Goal: Communication & Community: Answer question/provide support

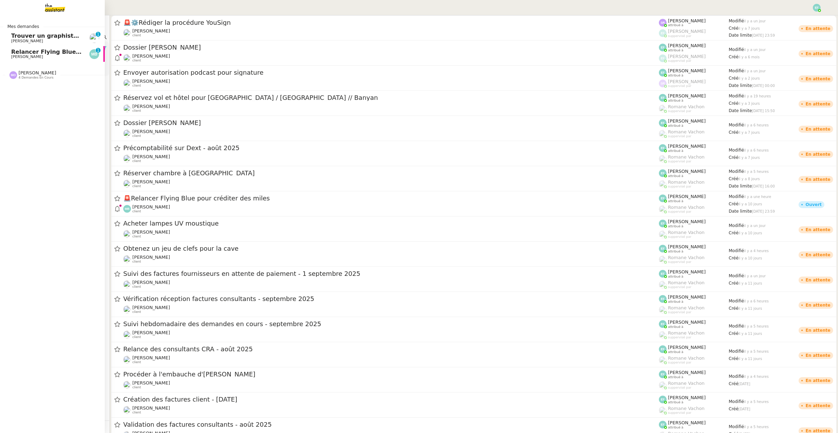
click at [13, 53] on span "Relancer Flying Blue pour créditer des miles" at bounding box center [81, 52] width 140 height 7
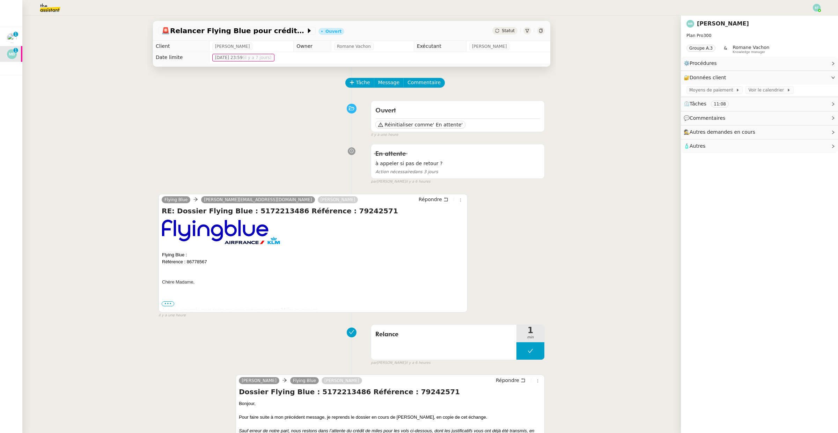
click at [250, 153] on div "En attente à appeler si pas de retour ? Action nécessaire dans 3 jours false pa…" at bounding box center [352, 163] width 386 height 44
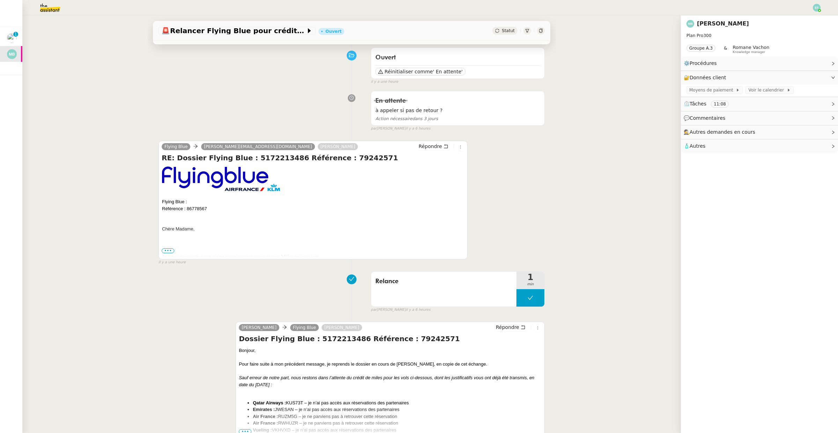
scroll to position [54, 0]
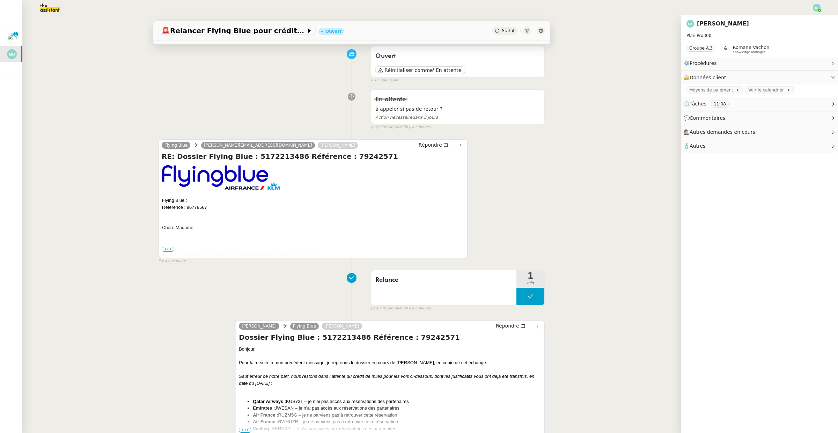
click at [166, 251] on span "•••" at bounding box center [168, 249] width 13 height 5
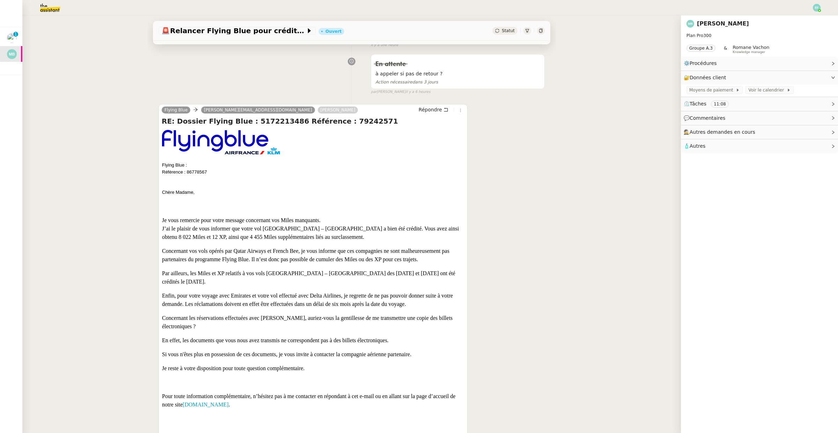
scroll to position [0, 0]
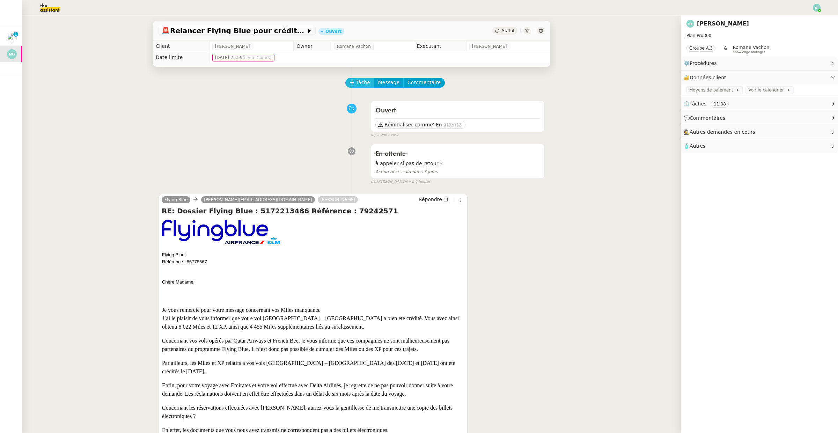
click at [363, 80] on span "Tâche" at bounding box center [363, 83] width 14 height 8
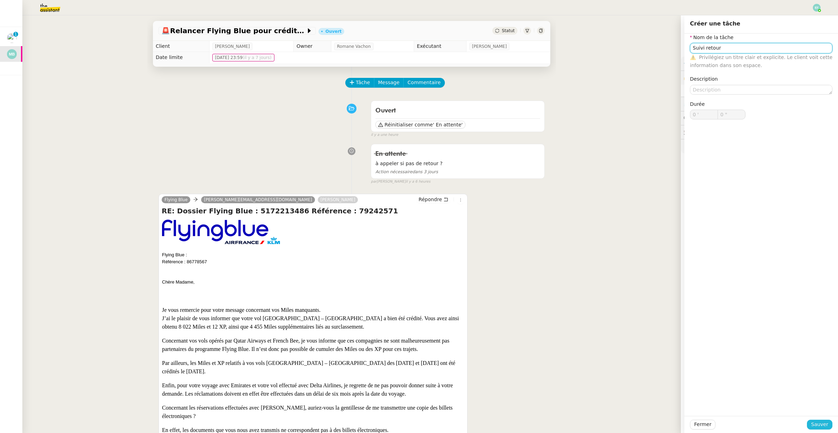
type input "Suivi retour"
click at [815, 422] on span "Sauver" at bounding box center [819, 424] width 17 height 8
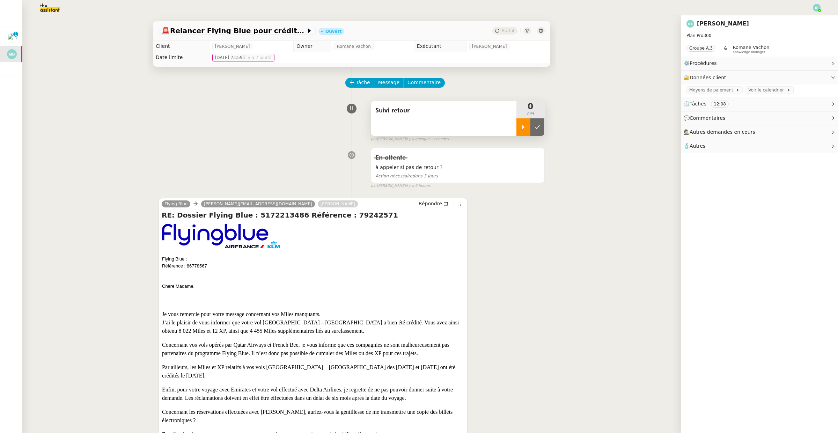
click at [524, 125] on icon at bounding box center [524, 127] width 6 height 6
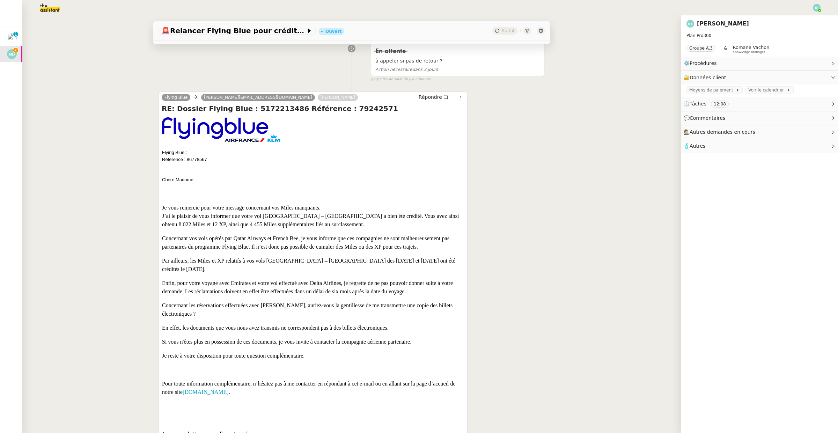
scroll to position [107, 0]
drag, startPoint x: 260, startPoint y: 311, endPoint x: 255, endPoint y: 331, distance: 20.7
click at [255, 331] on div "J’ai le plaisir de vous informer que votre vol [GEOGRAPHIC_DATA] – [GEOGRAPHIC_…" at bounding box center [313, 293] width 302 height 162
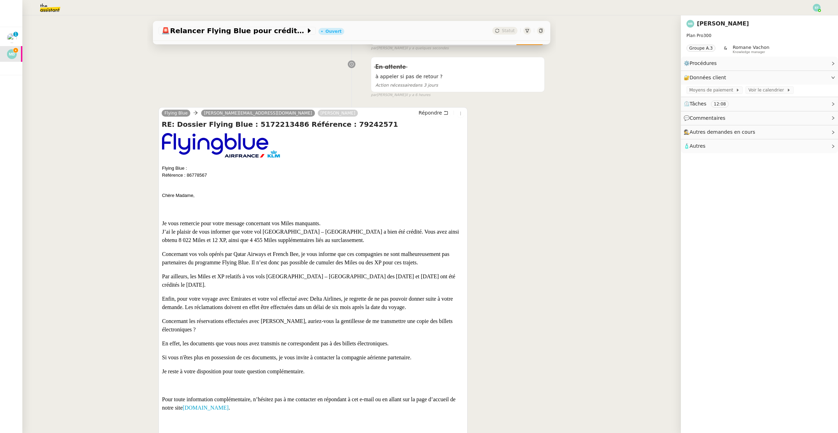
scroll to position [0, 0]
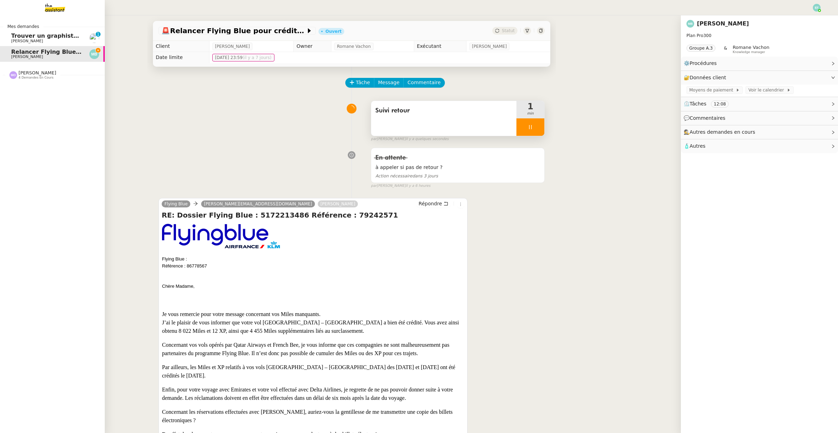
click at [16, 37] on span "Trouver un graphiste pour logo" at bounding box center [60, 35] width 98 height 7
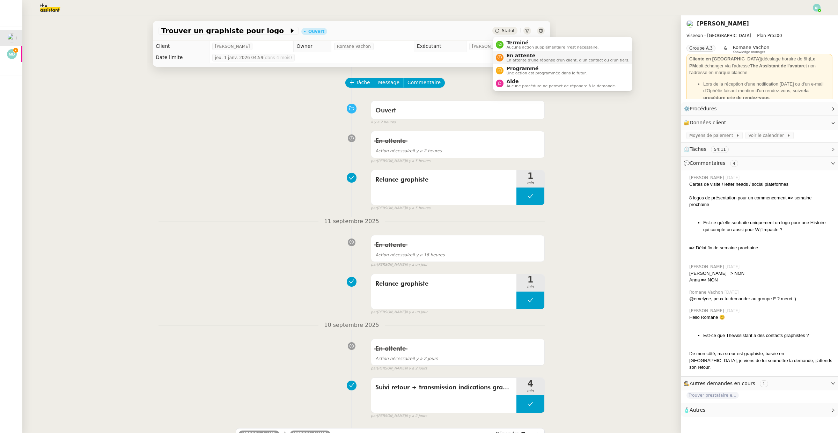
click at [509, 58] on span "En attente d'une réponse d'un client, d'un contact ou d'un tiers." at bounding box center [567, 60] width 123 height 4
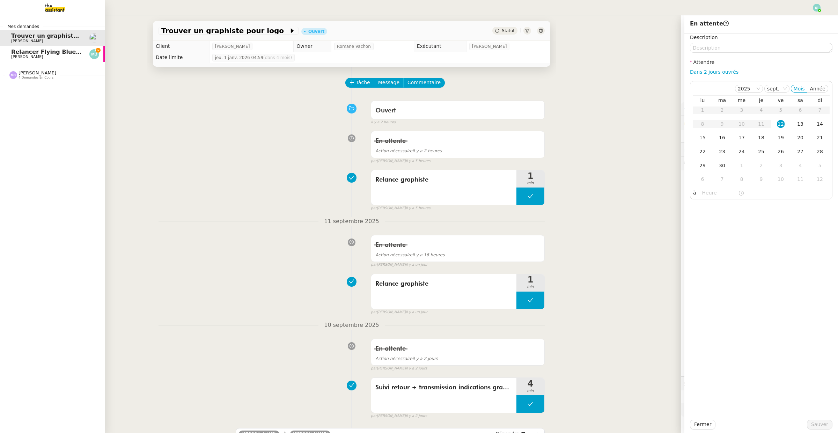
click at [20, 52] on span "Relancer Flying Blue pour créditer des miles" at bounding box center [81, 52] width 140 height 7
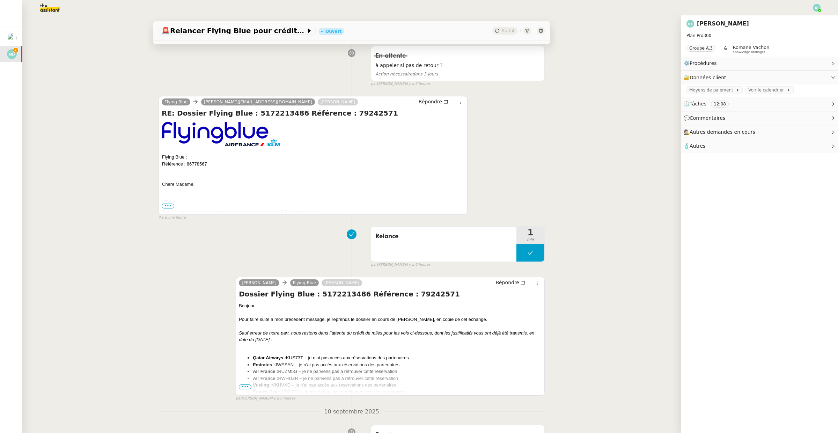
scroll to position [103, 0]
click at [165, 207] on span "•••" at bounding box center [168, 205] width 13 height 5
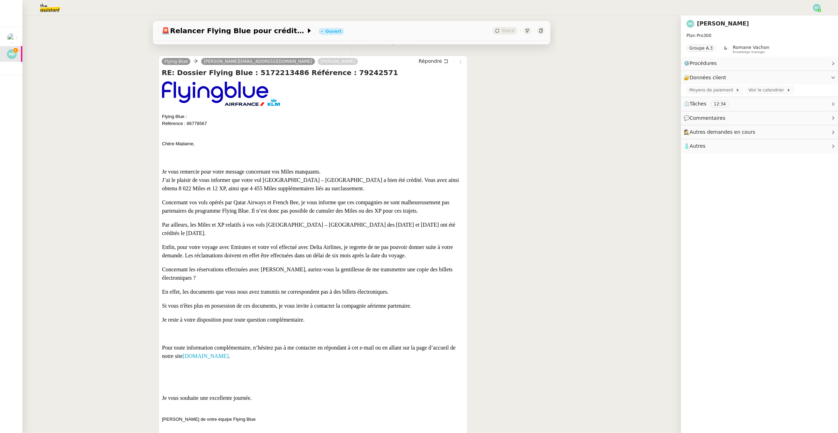
scroll to position [0, 0]
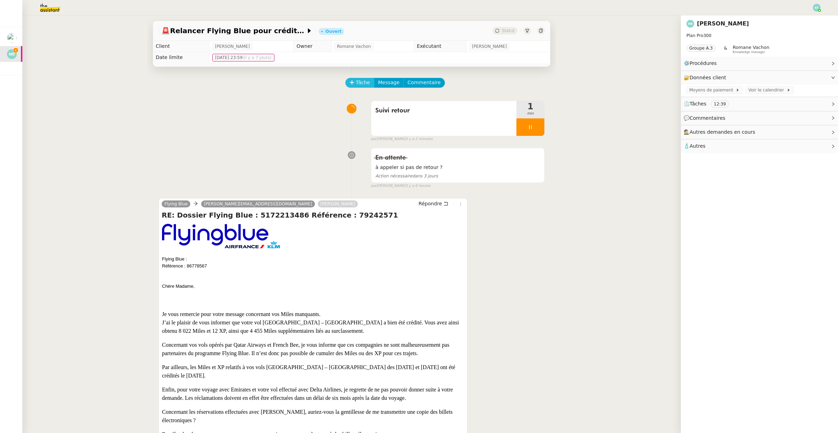
click at [363, 83] on span "Tâche" at bounding box center [363, 83] width 14 height 8
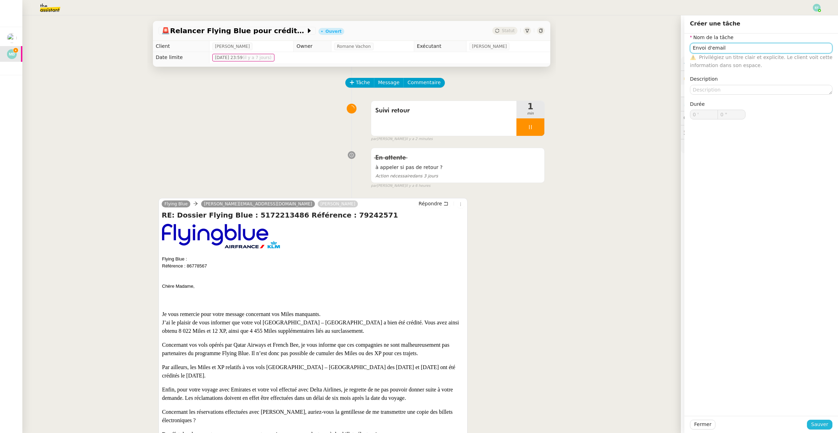
type input "Envoi d'email"
click at [815, 426] on span "Sauver" at bounding box center [819, 424] width 17 height 8
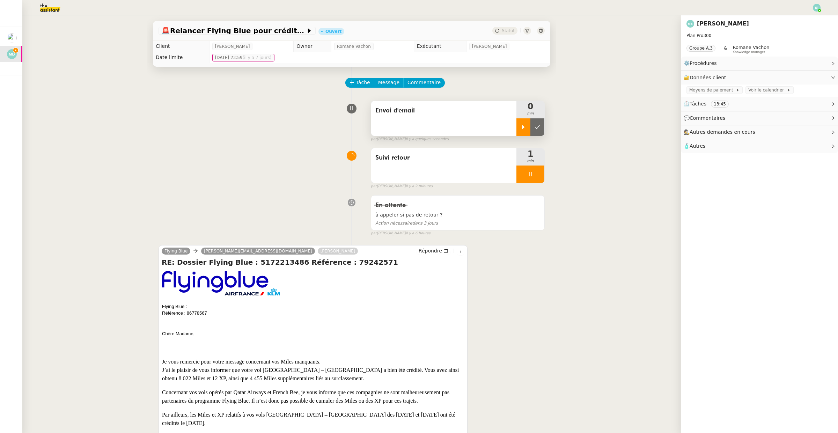
click at [523, 128] on icon at bounding box center [524, 127] width 6 height 6
click at [540, 183] on div at bounding box center [530, 173] width 28 height 17
click at [538, 178] on button at bounding box center [537, 173] width 14 height 17
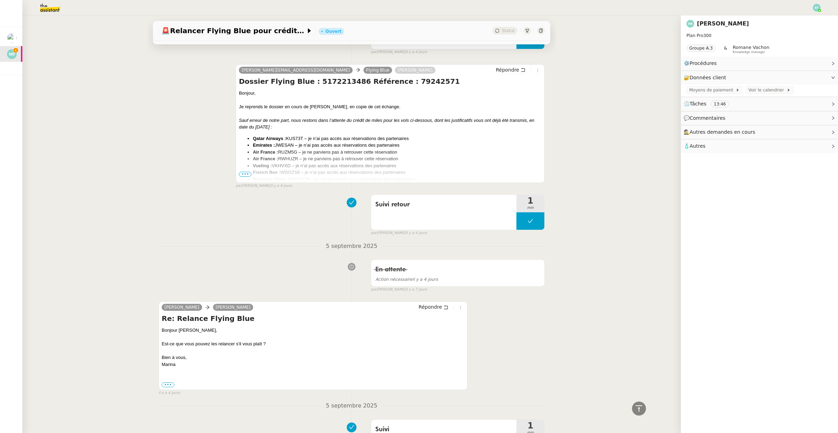
scroll to position [2202, 0]
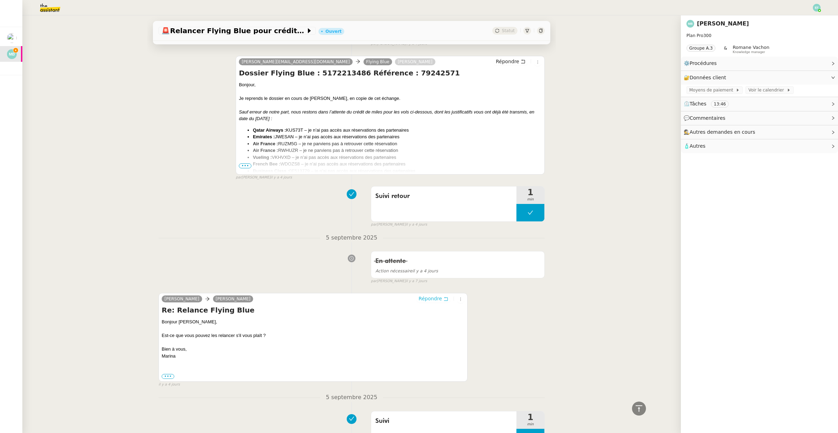
click at [446, 296] on icon at bounding box center [445, 298] width 5 height 5
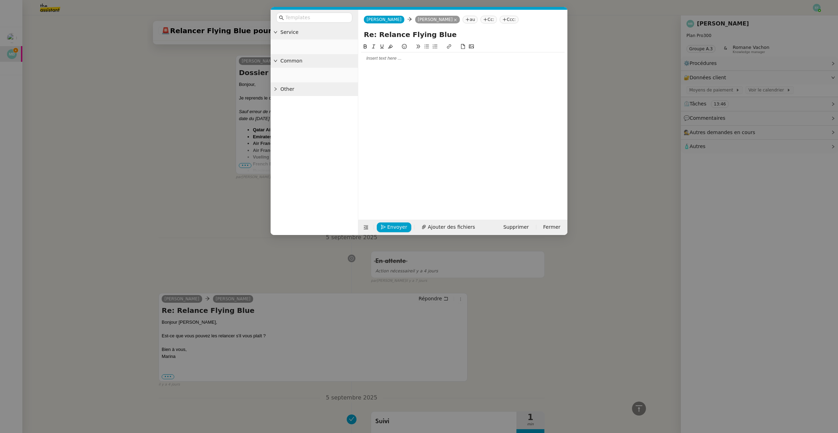
scroll to position [2257, 0]
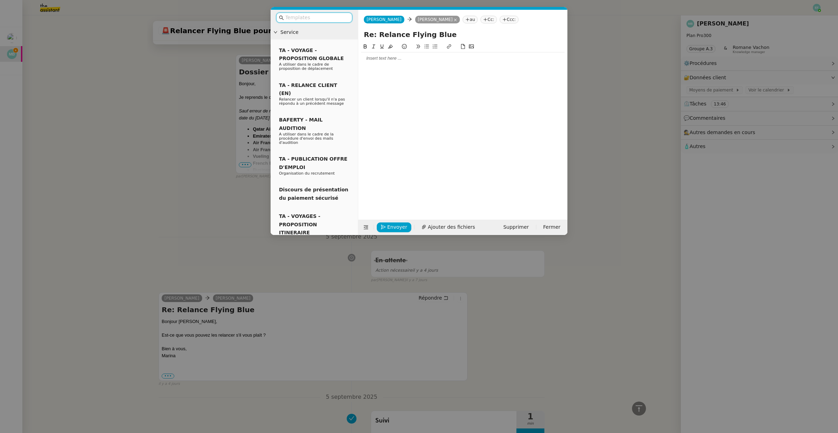
click at [379, 61] on div at bounding box center [463, 58] width 204 height 6
click at [182, 177] on nz-modal-container "Service TA - VOYAGE - PROPOSITION GLOBALE A utiliser dans le cadre de propositi…" at bounding box center [419, 216] width 838 height 433
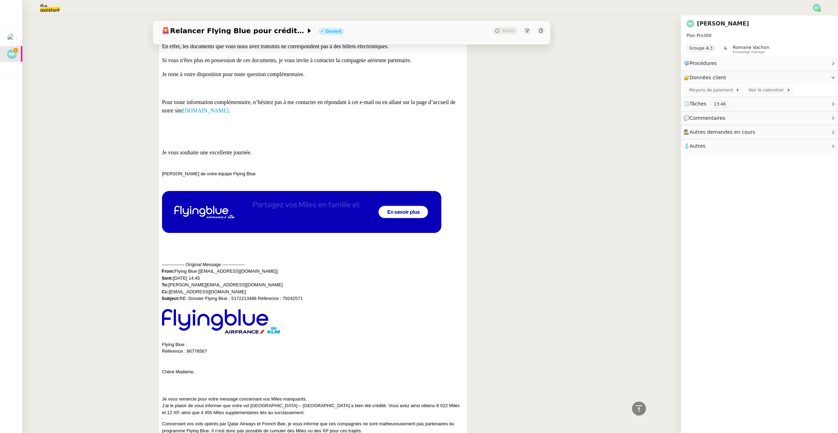
scroll to position [0, 0]
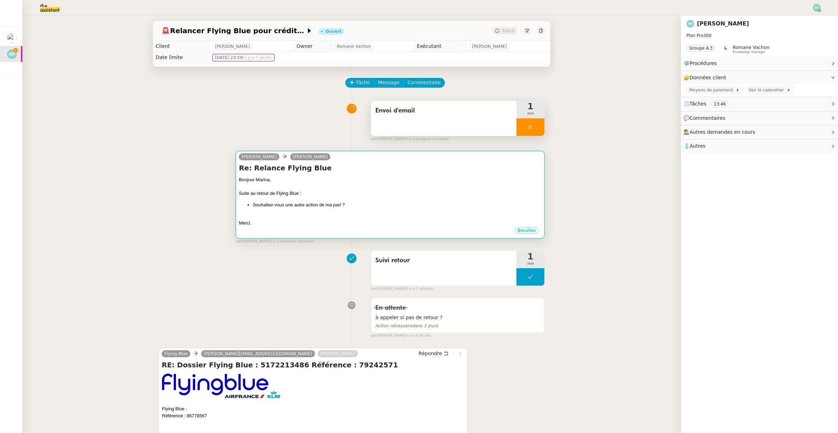
click at [341, 174] on div "Re: Relance Flying Blue Bonjour Marina, Suite au retour de Flying Blue : Souhai…" at bounding box center [390, 194] width 303 height 63
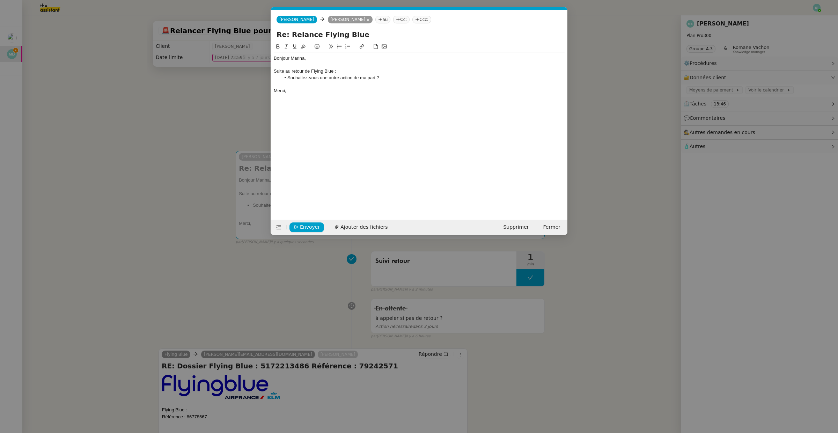
scroll to position [0, 15]
click at [389, 77] on li "Souhaitez-vous une autre action de ma part ?" at bounding box center [423, 78] width 284 height 6
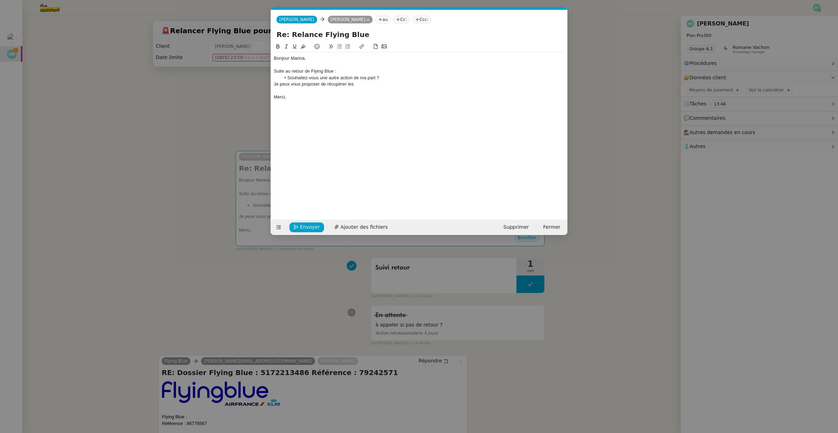
click at [326, 87] on div "Je peux vous proposer de récupérer les" at bounding box center [419, 84] width 291 height 6
click at [345, 84] on div "Je peux vous proposer d'essayer derécupérer les" at bounding box center [419, 84] width 291 height 6
click at [383, 83] on div "Je peux vous proposer d'essayer de récupérer les" at bounding box center [419, 84] width 291 height 6
click at [234, 109] on nz-modal-container "Service TA - VOYAGE - PROPOSITION GLOBALE A utiliser dans le cadre de propositi…" at bounding box center [419, 216] width 838 height 433
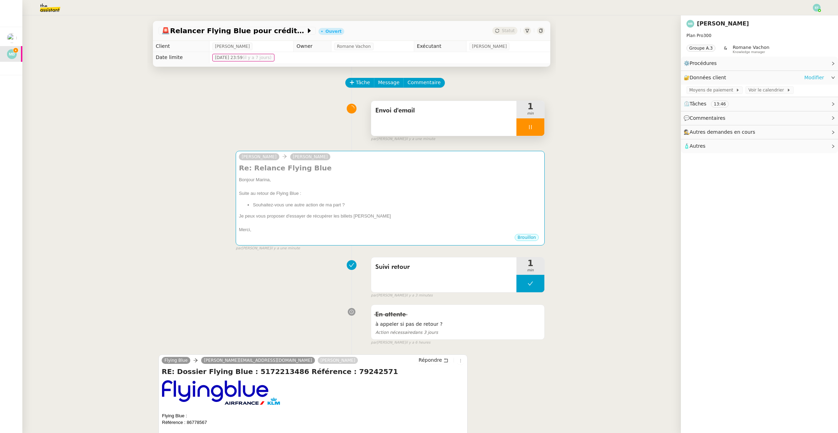
click at [819, 81] on link "Modifier" at bounding box center [814, 78] width 20 height 8
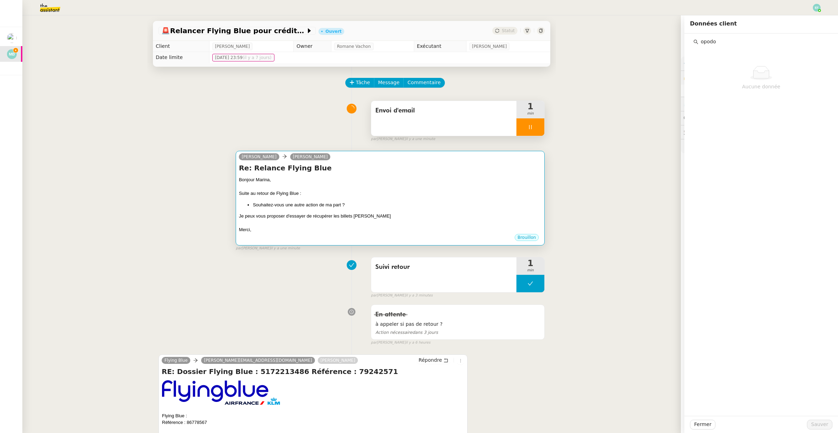
type input "opodo"
click at [493, 182] on div "Bonjour Marina," at bounding box center [390, 179] width 303 height 7
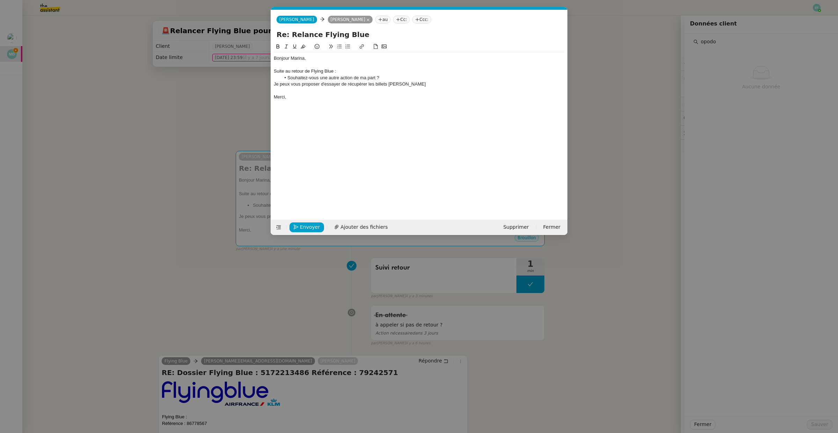
scroll to position [0, 15]
click at [422, 88] on div at bounding box center [419, 91] width 291 height 6
click at [421, 87] on div "Je peux vous proposer d'essayer de récupérer les billets [PERSON_NAME]" at bounding box center [419, 84] width 291 height 6
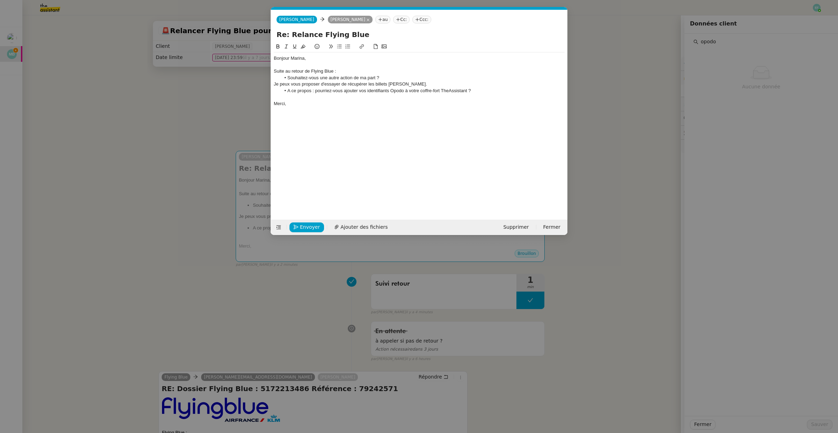
click at [288, 94] on li "A ce propos : pourriez-vous ajouter vos identifiants Opodo à votre coffre-fort …" at bounding box center [423, 91] width 284 height 6
click at [289, 91] on li "A ce propos : pourriez-vous ajouter vos identifiants Opodo à votre coffre-fort …" at bounding box center [423, 91] width 284 height 6
drag, startPoint x: 312, startPoint y: 92, endPoint x: 286, endPoint y: 92, distance: 26.5
click at [286, 92] on li "A ce propos : pourriez-vous ajouter vos identifiants Opodo à votre coffre-fort …" at bounding box center [423, 91] width 284 height 6
drag, startPoint x: 293, startPoint y: 104, endPoint x: 258, endPoint y: 24, distance: 87.4
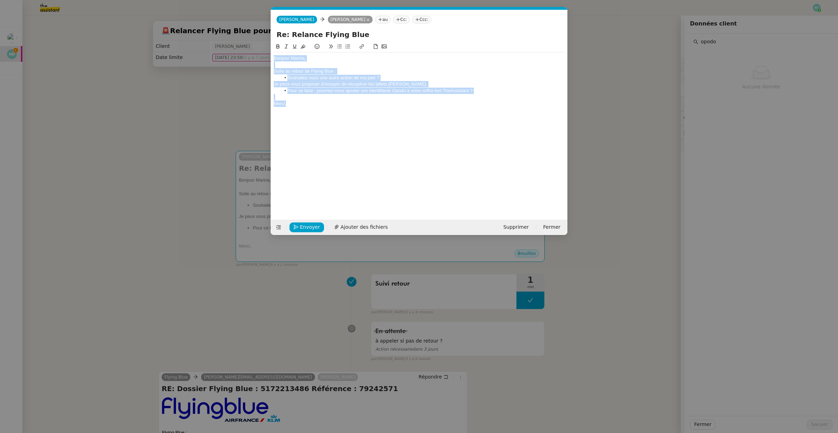
click at [258, 24] on nz-modal-container "Service TA - VOYAGE - PROPOSITION GLOBALE A utiliser dans le cadre de propositi…" at bounding box center [419, 216] width 838 height 433
copy div "Bonjour Marina, Suite au retour de Flying Blue : Souhaitez-vous une autre actio…"
click at [307, 115] on div "Bonjour Marina, Suite au retour de Flying Blue : Souhaitez-vous une autre actio…" at bounding box center [419, 126] width 291 height 166
click at [312, 114] on div "Bonjour Marina, Suite au retour de Flying Blue : Souhaitez-vous une autre actio…" at bounding box center [419, 126] width 291 height 166
drag, startPoint x: 304, startPoint y: 111, endPoint x: 255, endPoint y: 24, distance: 100.3
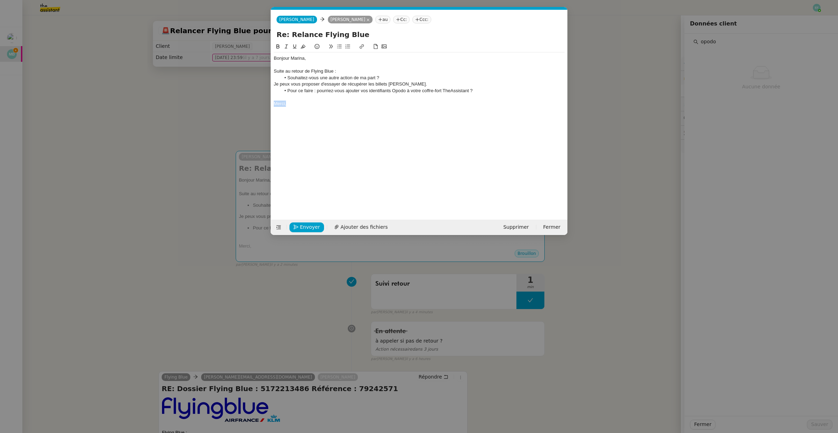
click at [255, 24] on nz-modal-container "Service TA - VOYAGE - PROPOSITION GLOBALE A utiliser dans le cadre de propositi…" at bounding box center [419, 216] width 838 height 433
drag, startPoint x: 303, startPoint y: 104, endPoint x: 247, endPoint y: 15, distance: 105.5
click at [247, 15] on nz-modal-container "Service TA - VOYAGE - PROPOSITION GLOBALE A utiliser dans le cadre de propositi…" at bounding box center [419, 216] width 838 height 433
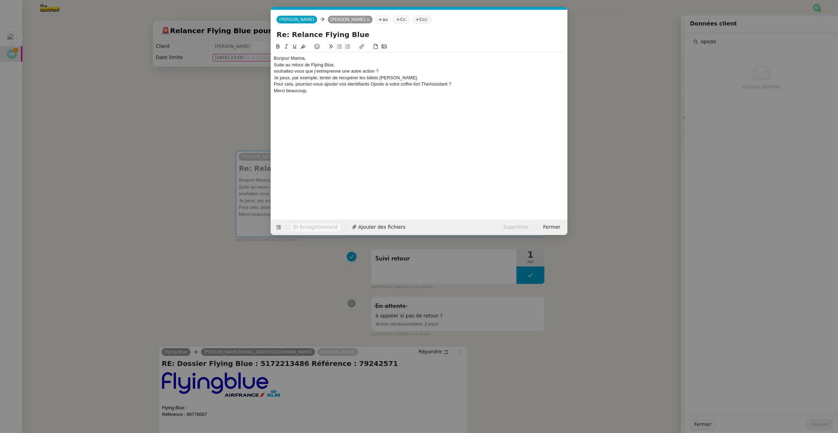
click at [316, 55] on div "Bonjour [PERSON_NAME], Suite au retour de Flying Blue, souhaitez-vous que j’ent…" at bounding box center [419, 77] width 291 height 51
click at [315, 61] on div "Bonjour Marina," at bounding box center [419, 58] width 291 height 6
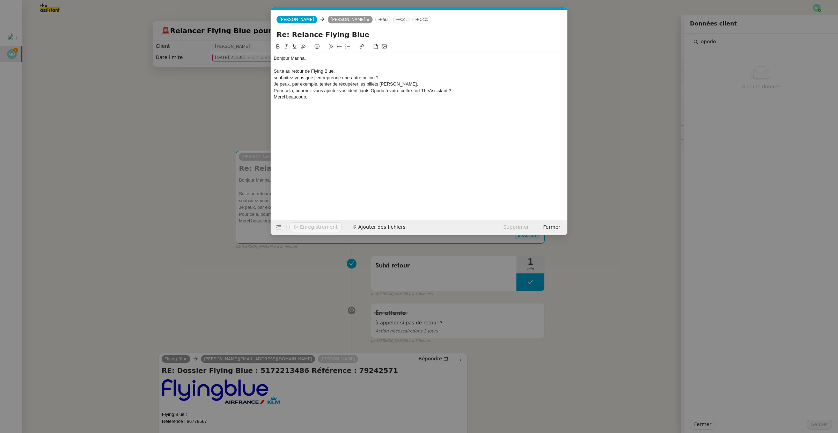
click at [339, 73] on div "Suite au retour de Flying Blue," at bounding box center [419, 71] width 291 height 6
click at [276, 80] on div "souhaitez-vous que j’entreprenne une autre action ?" at bounding box center [419, 78] width 291 height 6
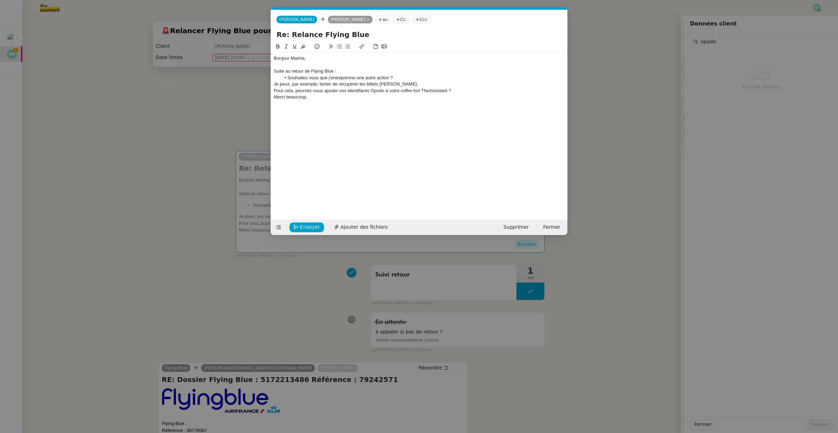
click at [275, 84] on div "Je peux, par exemple, tenter de récupérer les billets [PERSON_NAME]." at bounding box center [419, 84] width 291 height 6
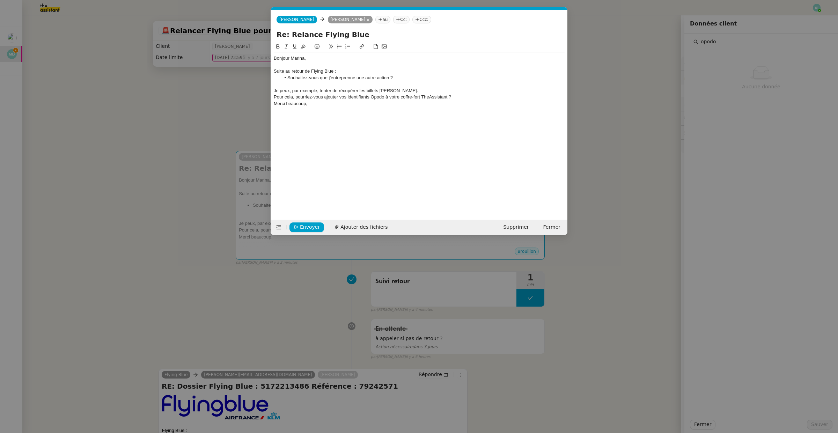
click at [275, 99] on div "Pour cela, pourriez-vous ajouter vos identifiants Opodo à votre coffre-fort The…" at bounding box center [419, 97] width 291 height 6
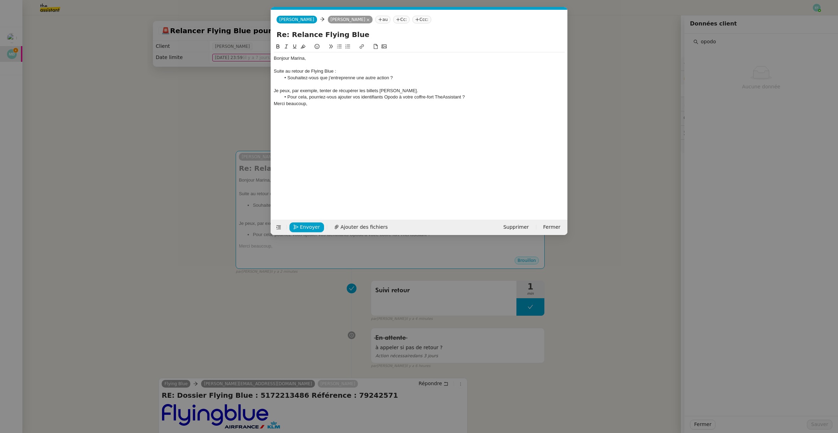
click at [482, 99] on li "Pour cela, pourriez-vous ajouter vos identifiants Opodo à votre coffre-fort The…" at bounding box center [423, 97] width 284 height 6
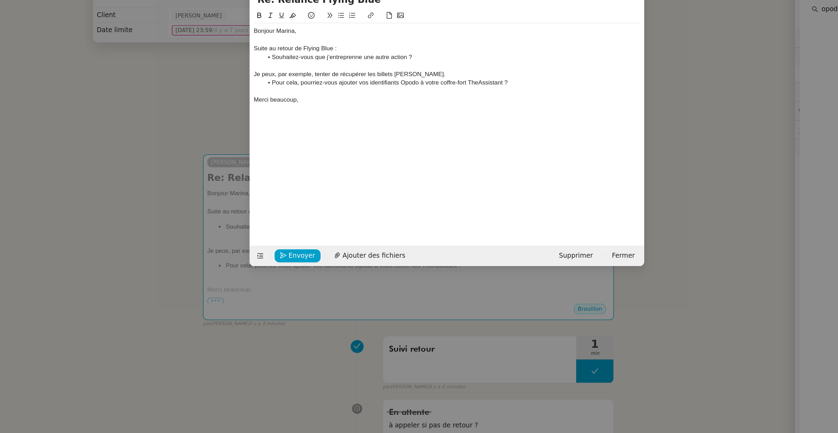
click at [470, 96] on li "Pour cela, pourriez-vous ajouter vos identifiants Opodo à votre coffre-fort The…" at bounding box center [423, 97] width 284 height 6
click at [316, 230] on span "Envoyer" at bounding box center [310, 227] width 20 height 8
click at [316, 230] on span "Confirmer l'envoi" at bounding box center [321, 227] width 42 height 8
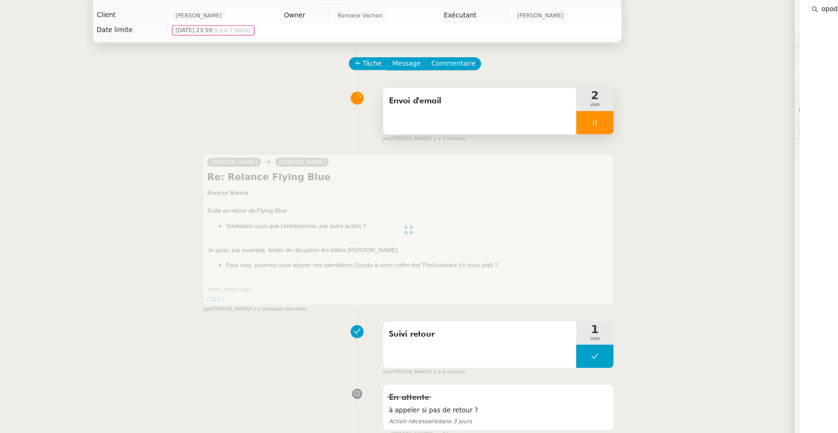
click at [530, 126] on icon at bounding box center [531, 127] width 6 height 6
click at [535, 126] on icon at bounding box center [538, 127] width 6 height 6
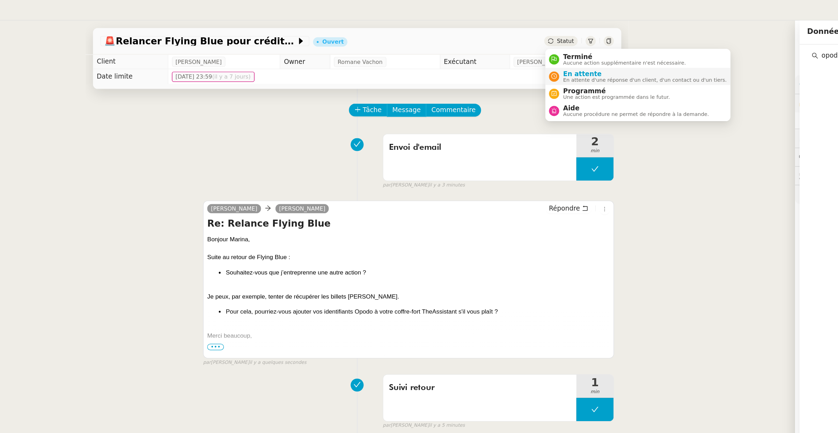
click at [511, 58] on span "En attente d'une réponse d'un client, d'un contact ou d'un tiers." at bounding box center [567, 60] width 123 height 4
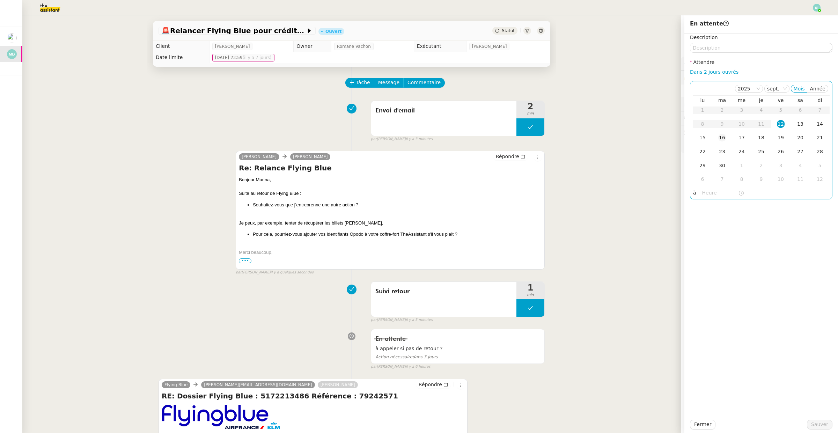
click at [722, 138] on div "16" at bounding box center [722, 138] width 8 height 8
click at [816, 424] on span "Sauver" at bounding box center [819, 424] width 17 height 8
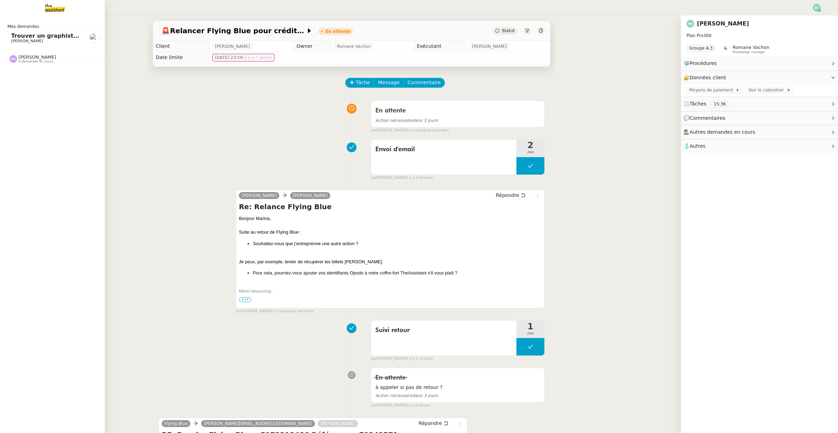
click at [5, 37] on link "Trouver un graphiste pour logo [PERSON_NAME]" at bounding box center [52, 38] width 105 height 16
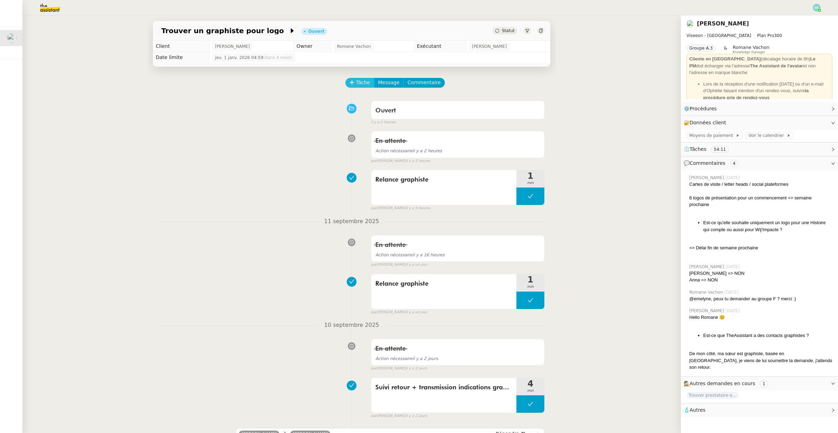
click at [363, 85] on span "Tâche" at bounding box center [363, 83] width 14 height 8
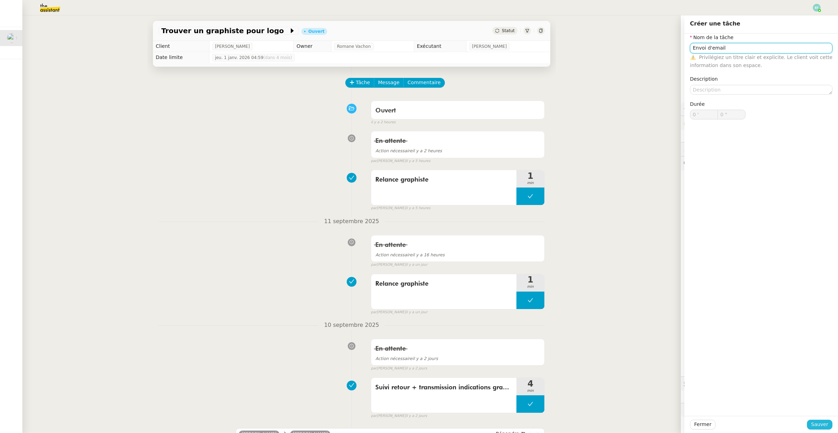
type input "Envoi d'email"
click at [820, 420] on span "Sauver" at bounding box center [819, 424] width 17 height 8
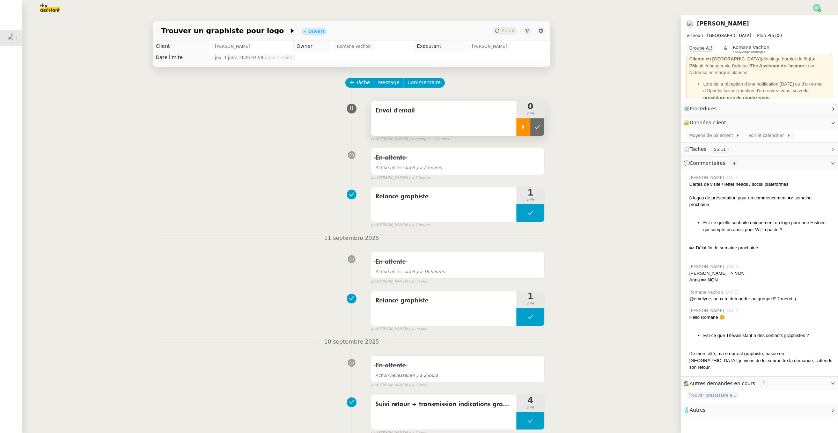
click at [528, 121] on div at bounding box center [523, 126] width 14 height 17
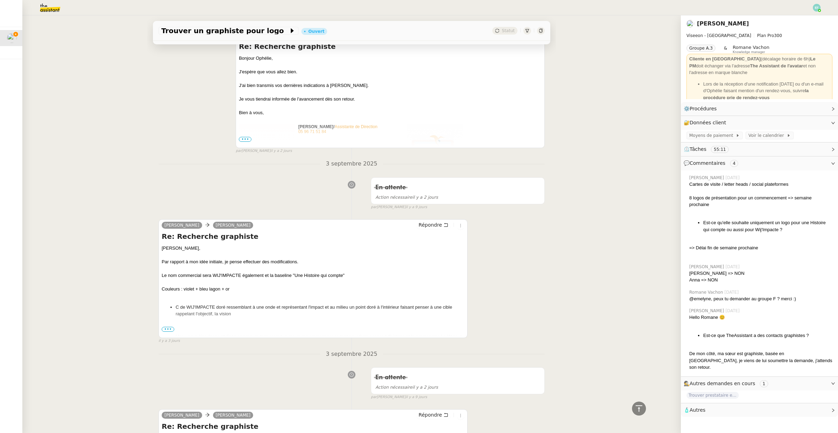
scroll to position [387, 0]
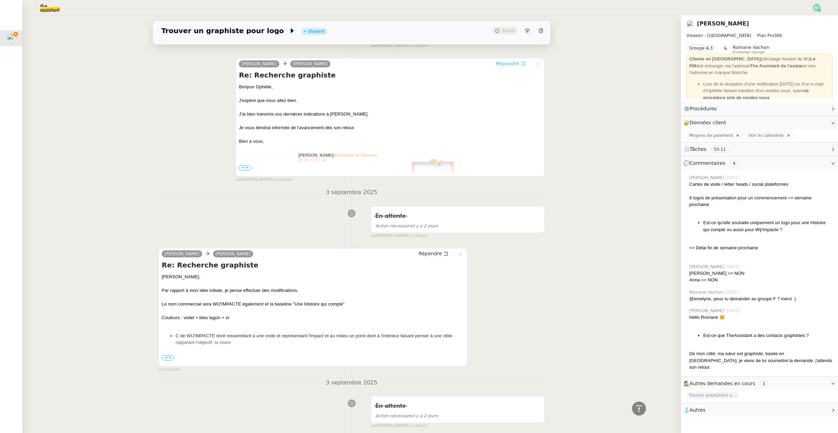
click at [519, 64] on button "Répondre" at bounding box center [510, 64] width 35 height 8
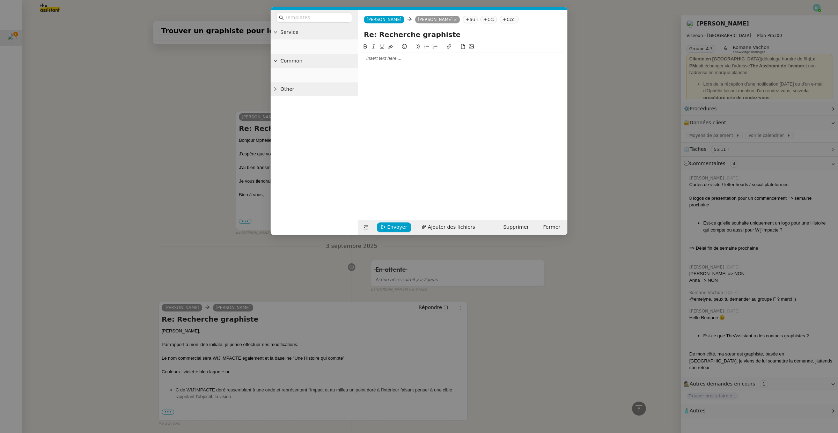
scroll to position [441, 0]
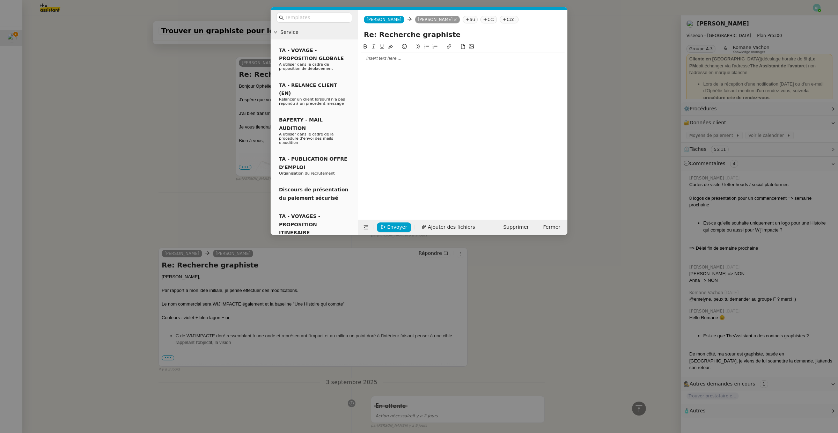
click at [417, 61] on div at bounding box center [463, 58] width 204 height 6
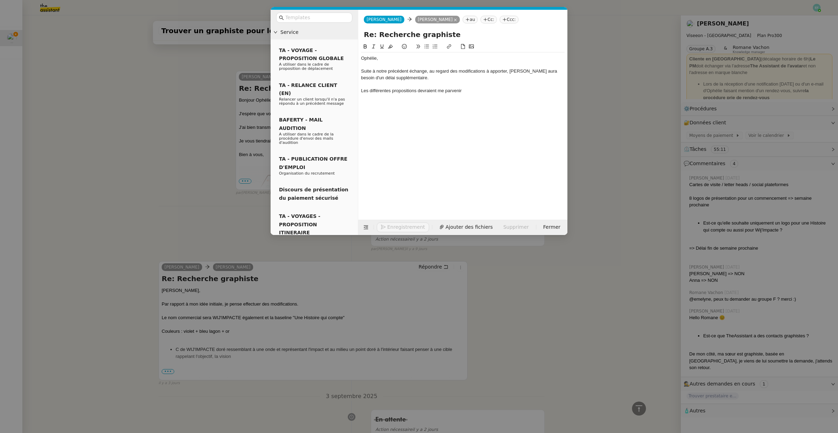
scroll to position [475, 0]
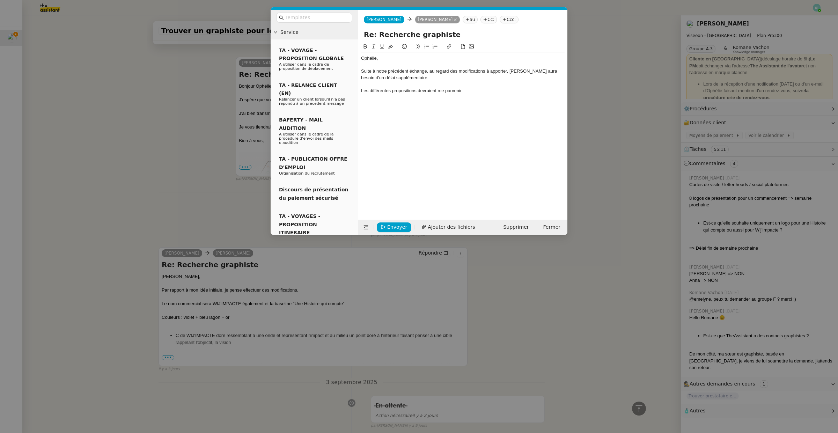
click at [449, 81] on div "Suite à notre précédent échange, au regard des modifications à apporter, [PERSO…" at bounding box center [463, 74] width 204 height 13
click at [487, 99] on div "Ophélie, Suite à notre précédent échange, au regard des modifications à apporte…" at bounding box center [463, 126] width 204 height 166
click at [487, 93] on div "Les différentes propositions devraient me parvenir" at bounding box center [463, 91] width 204 height 6
drag, startPoint x: 484, startPoint y: 89, endPoint x: 438, endPoint y: 90, distance: 45.7
click at [438, 90] on div "Les différentes propositions devraient me parvenir" at bounding box center [463, 91] width 204 height 6
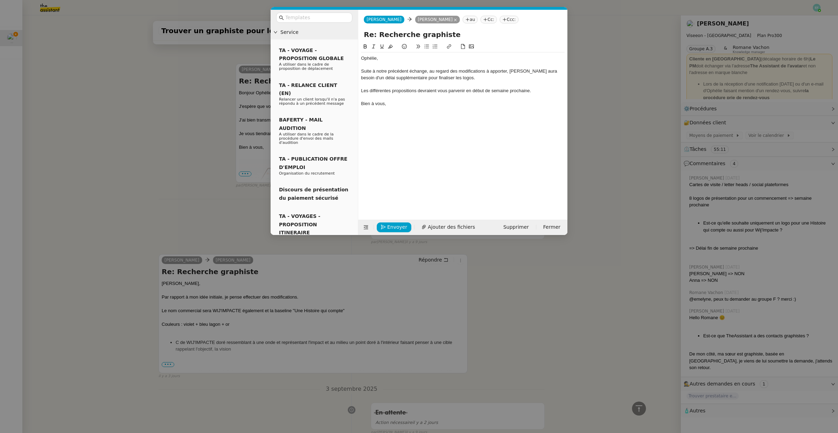
scroll to position [489, 0]
drag, startPoint x: 405, startPoint y: 108, endPoint x: 342, endPoint y: 24, distance: 104.3
click at [342, 24] on nz-layout "Service TA - VOYAGE - PROPOSITION GLOBALE A utiliser dans le cadre de propositi…" at bounding box center [419, 122] width 297 height 225
copy div "Ophélie, Suite à notre précédent échange, au regard des modifications à apporte…"
click at [390, 102] on div "Bien à vous," at bounding box center [463, 104] width 204 height 6
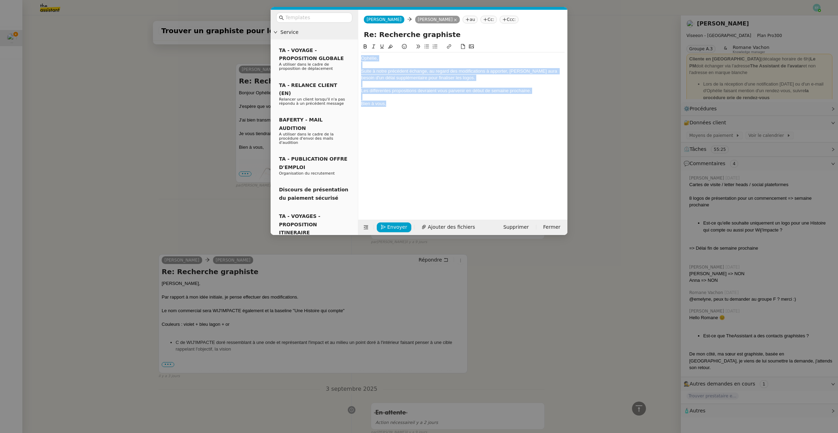
drag, startPoint x: 398, startPoint y: 107, endPoint x: 338, endPoint y: 31, distance: 96.5
click at [338, 31] on nz-layout "Service TA - VOYAGE - PROPOSITION GLOBALE A utiliser dans le cadre de propositi…" at bounding box center [419, 122] width 297 height 225
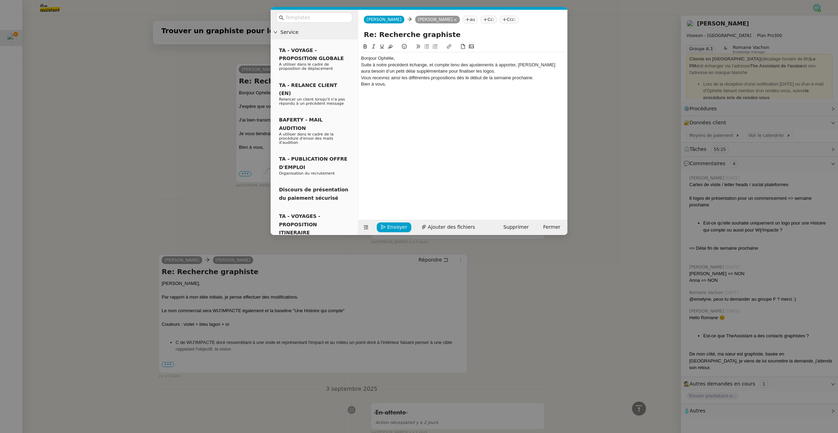
scroll to position [0, 0]
click at [399, 59] on div "Bonjour Ophélie," at bounding box center [463, 58] width 204 height 6
click at [474, 76] on div "Suite à notre précédent échange, et compte tenu des ajustements à apporter, [PE…" at bounding box center [463, 74] width 204 height 13
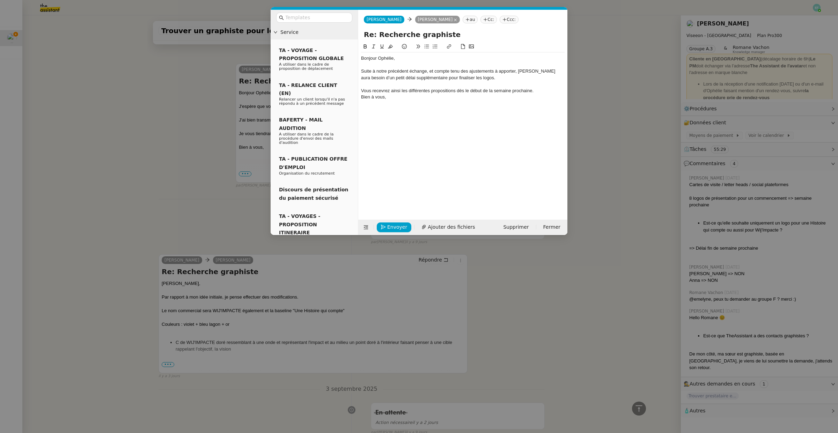
click at [429, 72] on div "Suite à notre précédent échange, et compte tenu des ajustements à apporter, [PE…" at bounding box center [463, 74] width 204 height 13
click at [0, 0] on lt-span "·et" at bounding box center [0, 0] width 0 height 0
click at [544, 93] on div "Vous recevrez ainsi les différentes propositions dès le début de la semaine pro…" at bounding box center [463, 91] width 204 height 6
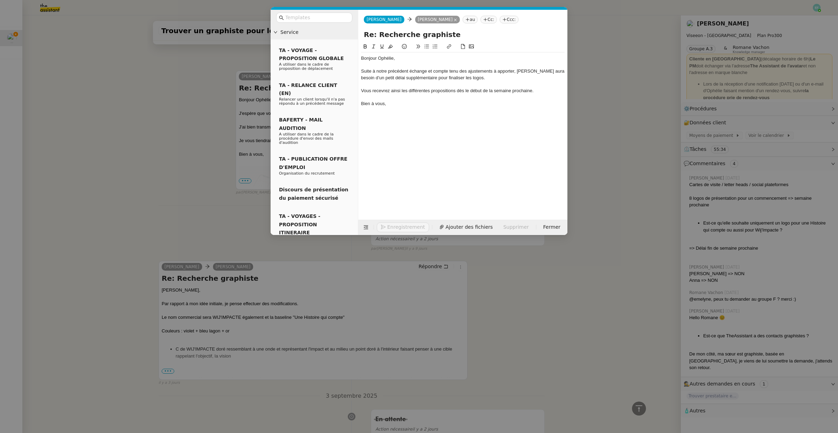
scroll to position [496, 0]
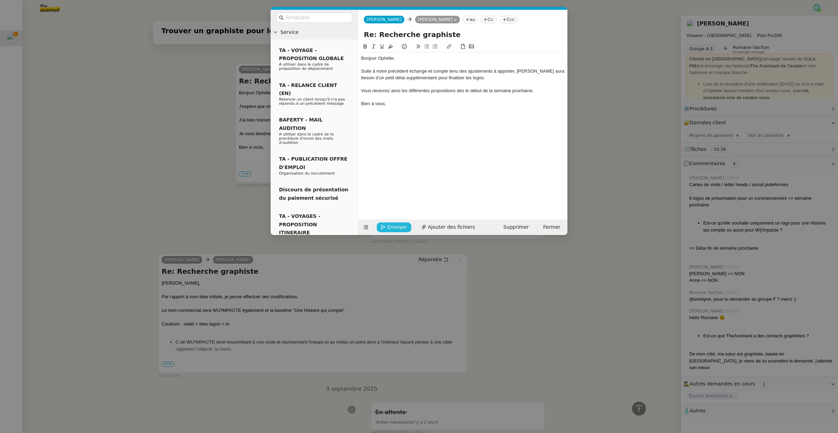
click at [389, 225] on span "Envoyer" at bounding box center [397, 227] width 20 height 8
click at [389, 221] on span "Confirmer l'envoi" at bounding box center [408, 217] width 42 height 8
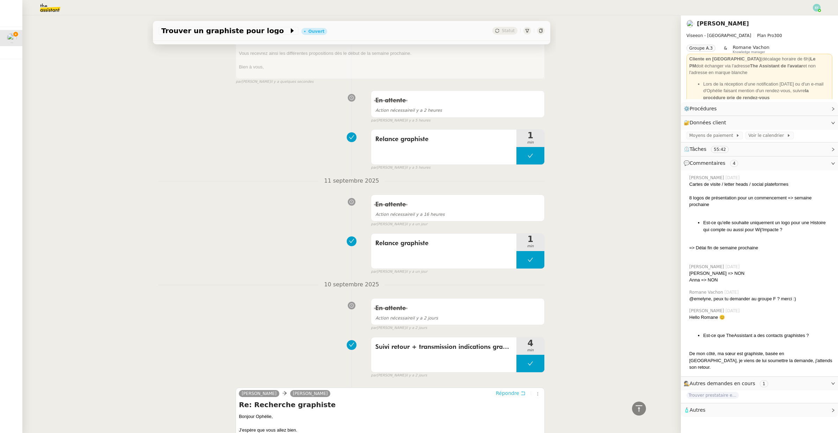
scroll to position [0, 0]
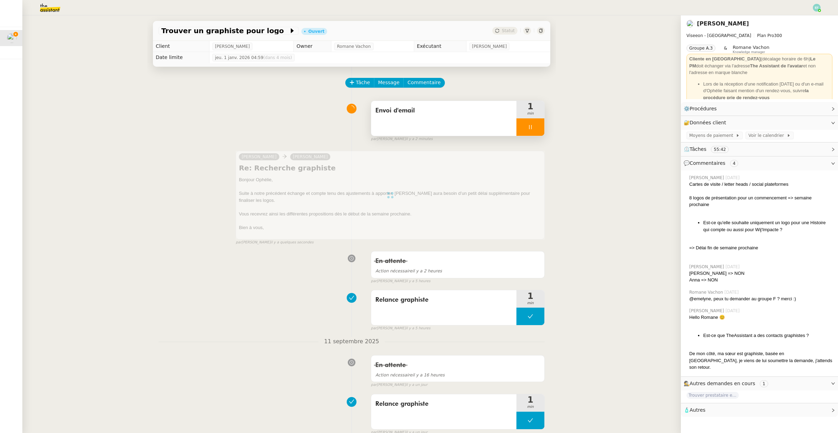
click at [535, 135] on div at bounding box center [530, 126] width 28 height 17
click at [538, 132] on button at bounding box center [537, 126] width 14 height 17
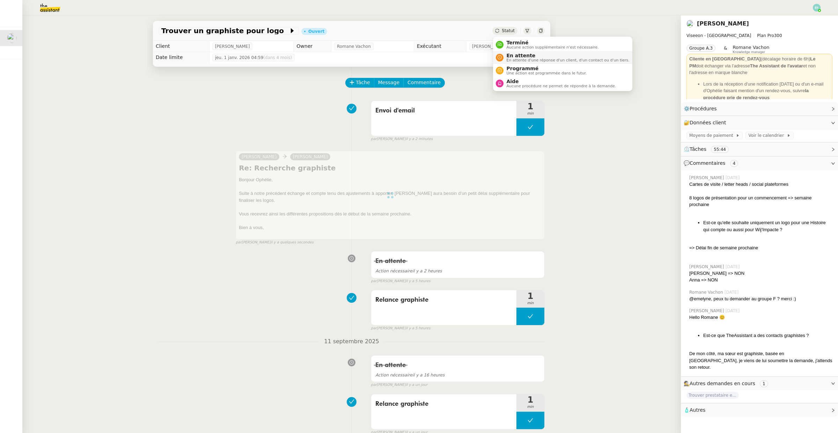
click at [505, 56] on div "En attente En attente d'une réponse d'un client, d'un contact ou d'un tiers." at bounding box center [566, 57] width 126 height 9
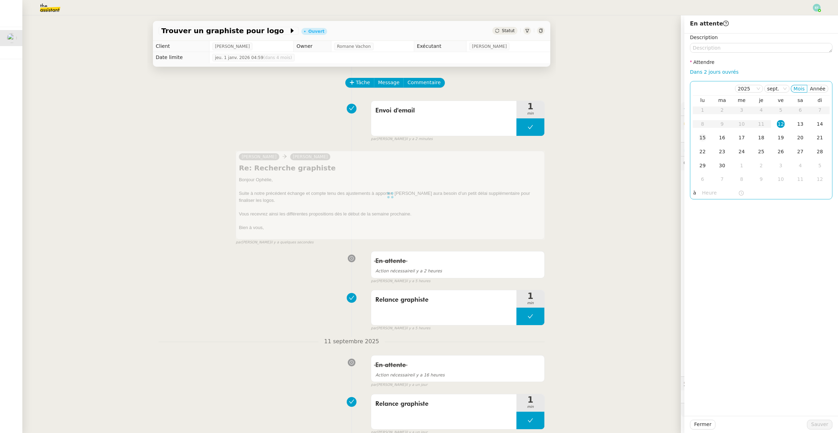
click at [703, 139] on div "15" at bounding box center [703, 138] width 8 height 8
click at [819, 426] on span "Sauver" at bounding box center [819, 424] width 17 height 8
